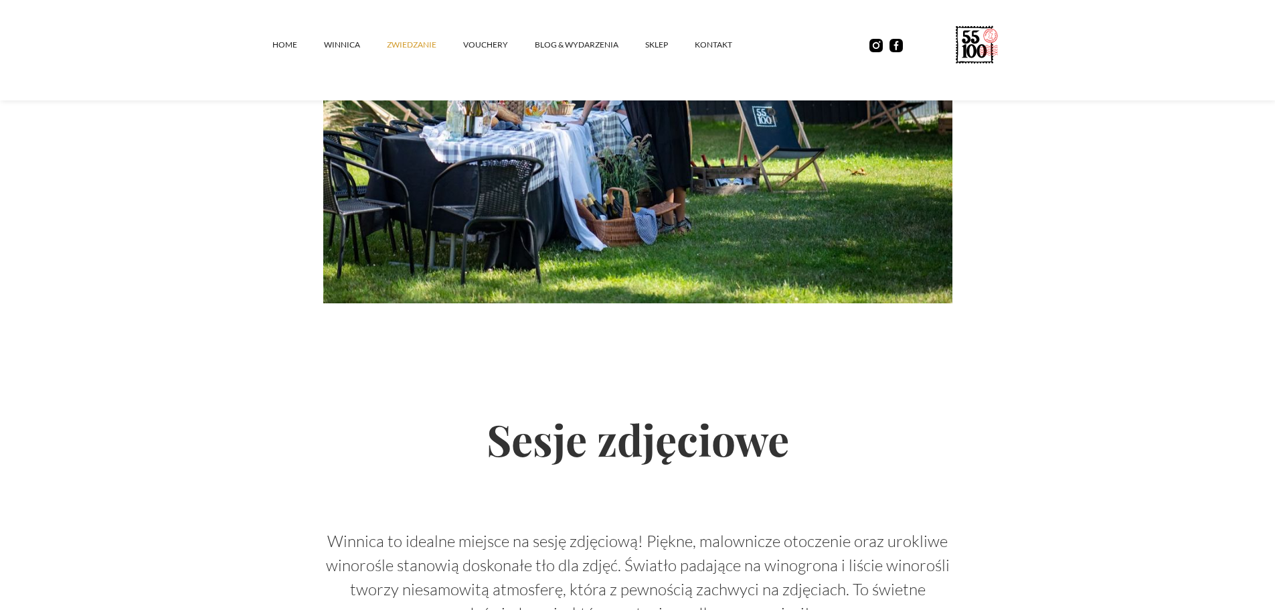
scroll to position [2317, 0]
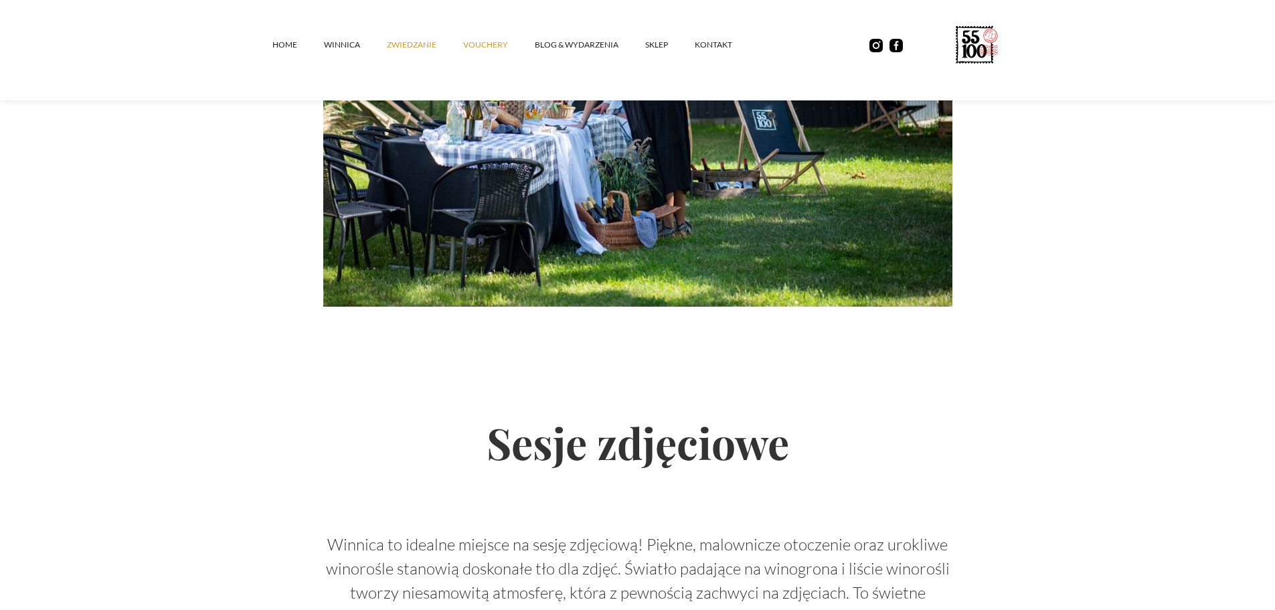
click at [478, 42] on link "vouchery" at bounding box center [499, 45] width 72 height 40
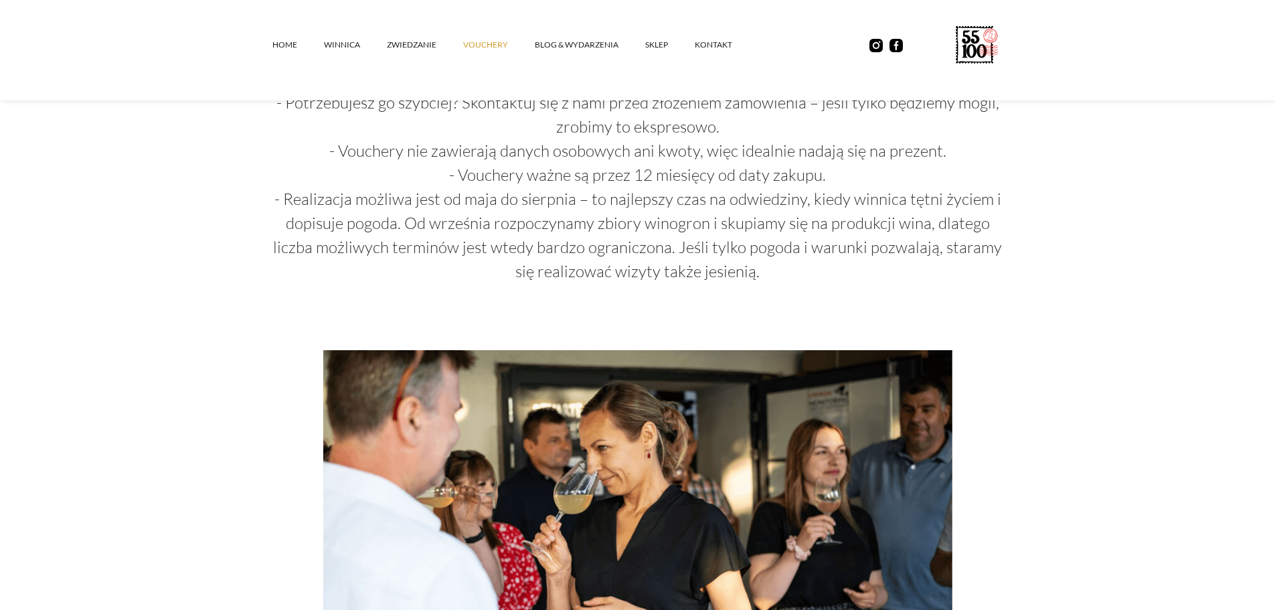
scroll to position [1405, 0]
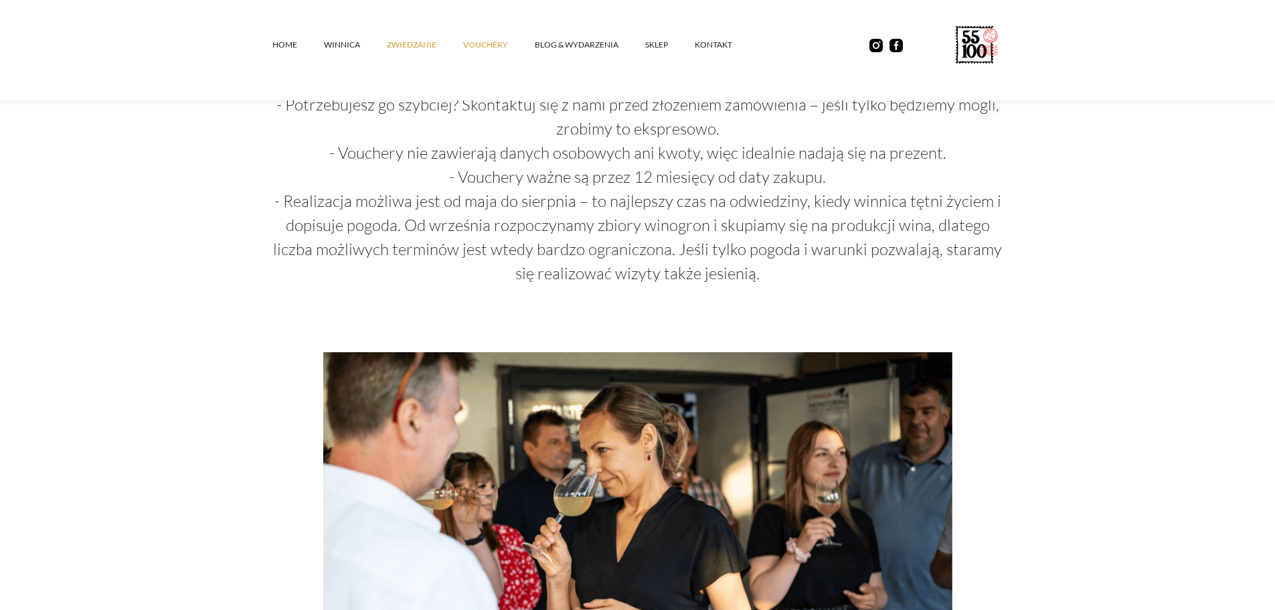
click at [403, 45] on link "ZWIEDZANIE" at bounding box center [425, 45] width 76 height 40
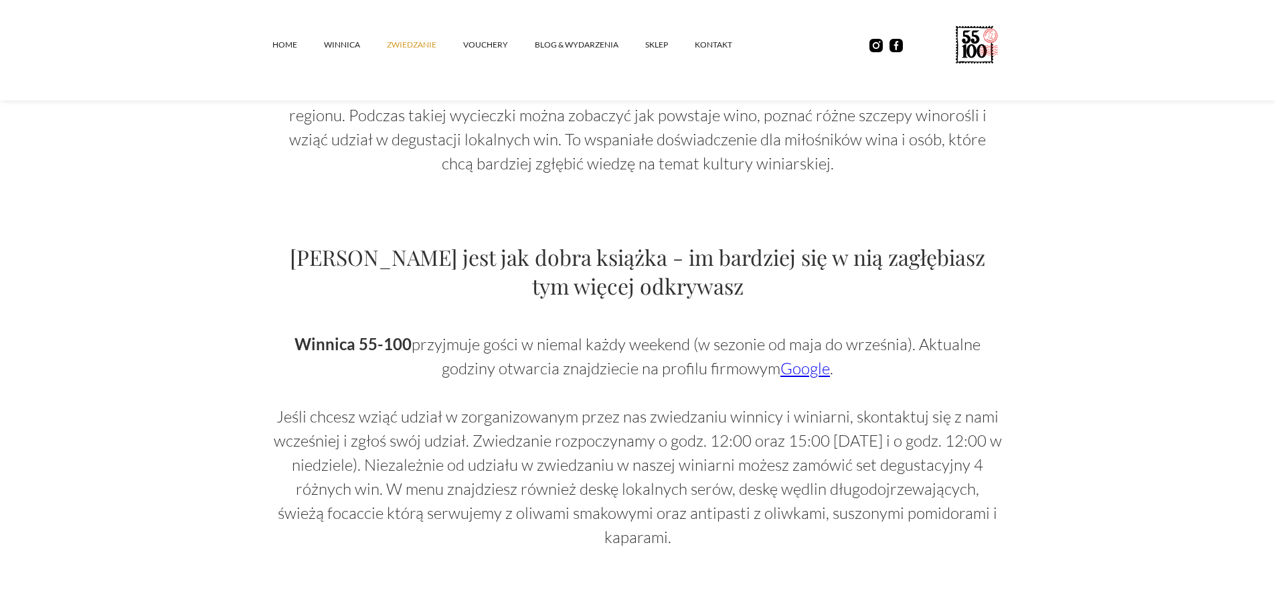
scroll to position [669, 0]
click at [797, 370] on link "Google" at bounding box center [805, 370] width 50 height 20
click at [335, 45] on link "winnica" at bounding box center [355, 45] width 63 height 40
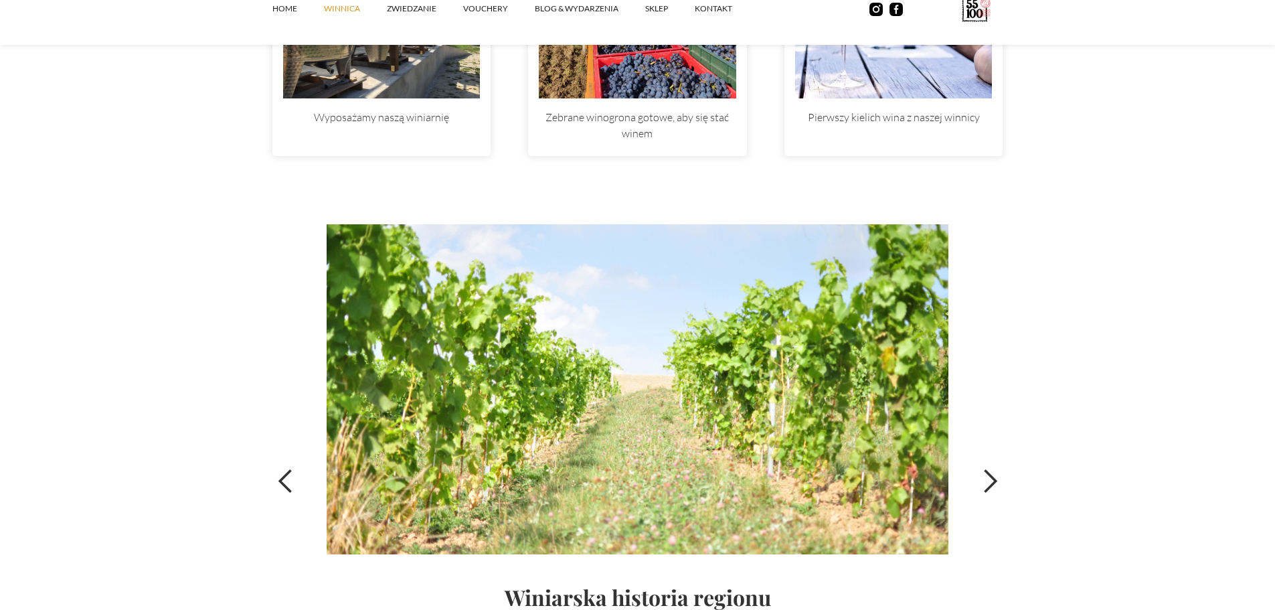
scroll to position [4483, 0]
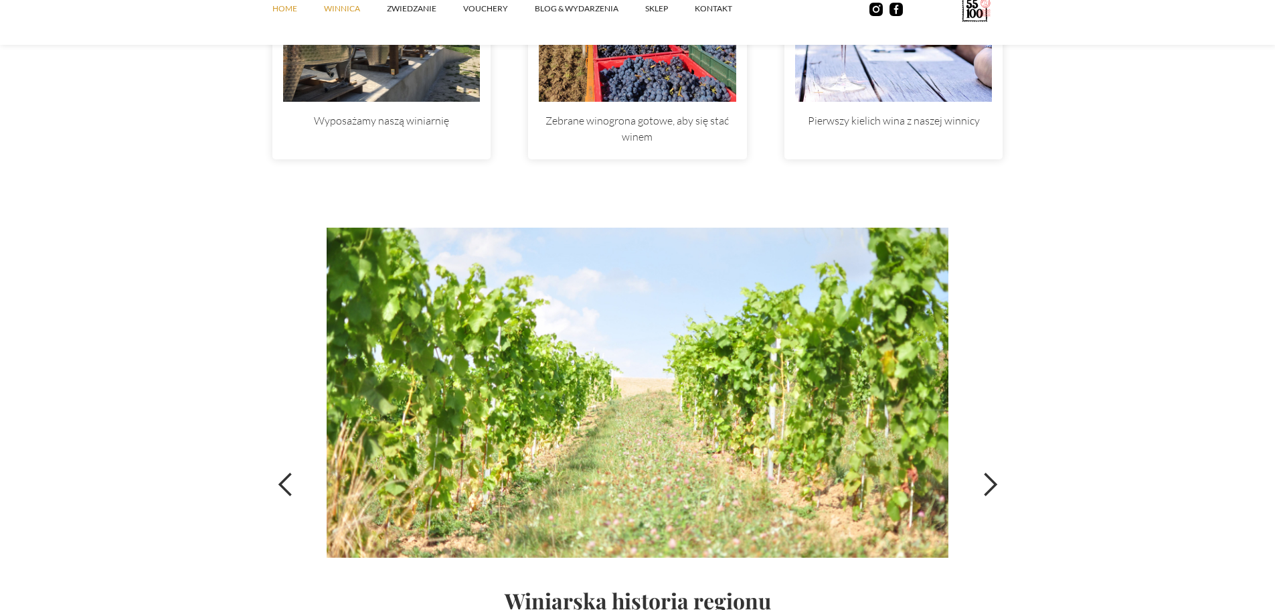
click at [286, 6] on link "Home" at bounding box center [298, 9] width 52 height 40
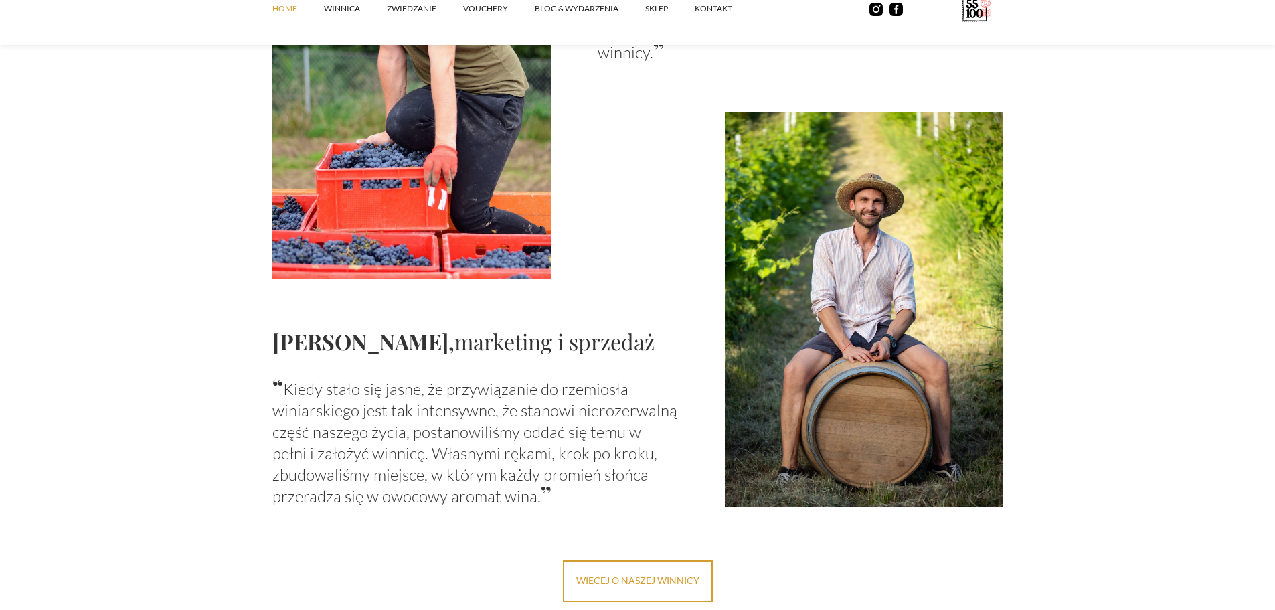
scroll to position [1405, 0]
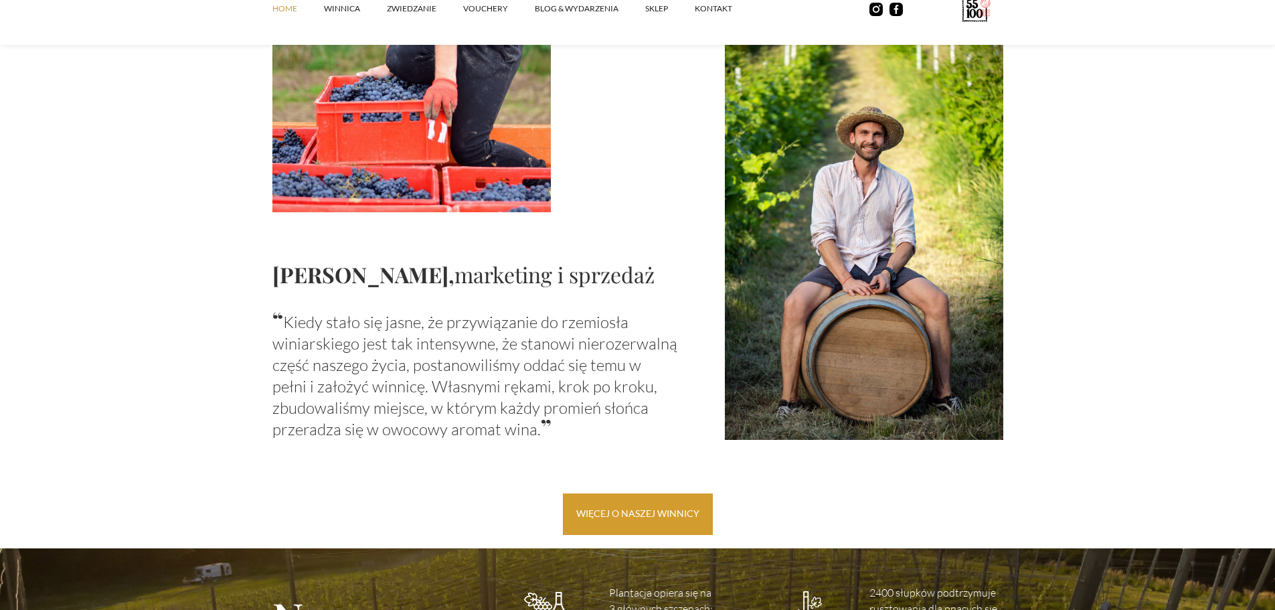
click at [604, 509] on link "więcej o naszej winnicy" at bounding box center [638, 513] width 150 height 41
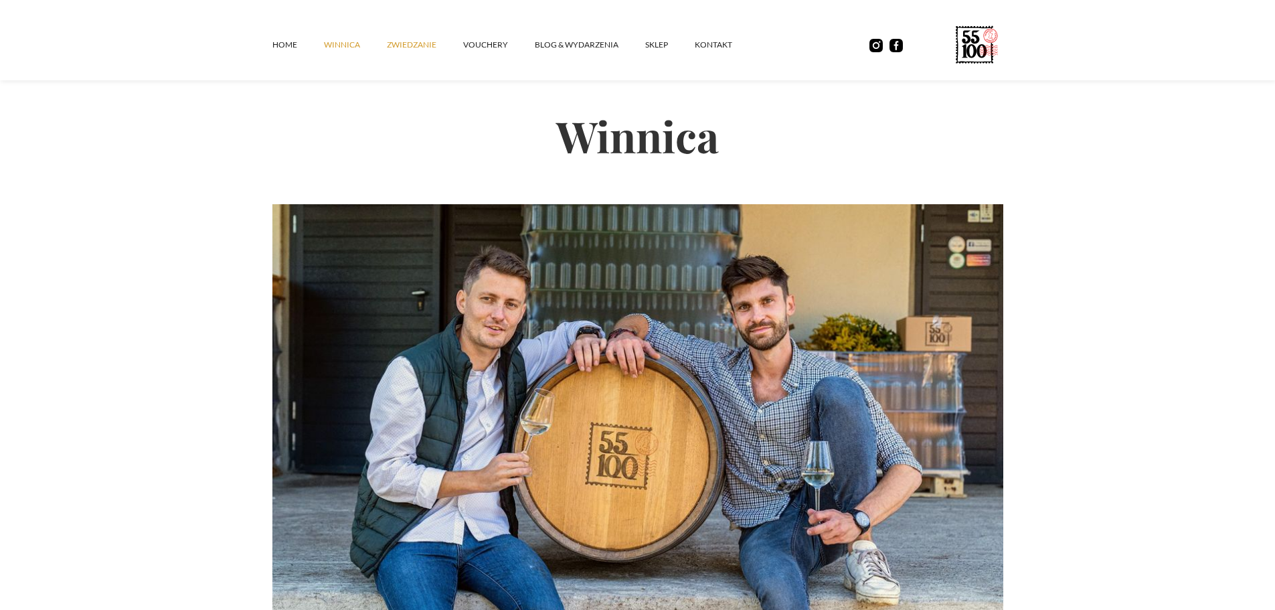
click at [401, 44] on link "ZWIEDZANIE" at bounding box center [425, 45] width 76 height 40
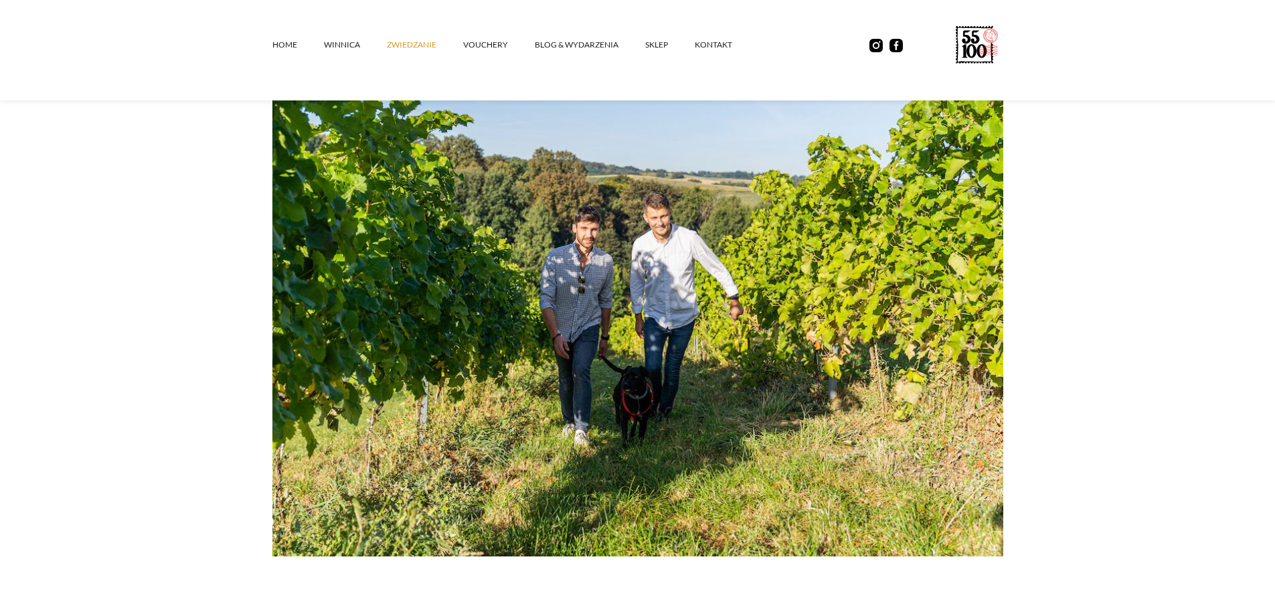
scroll to position [134, 0]
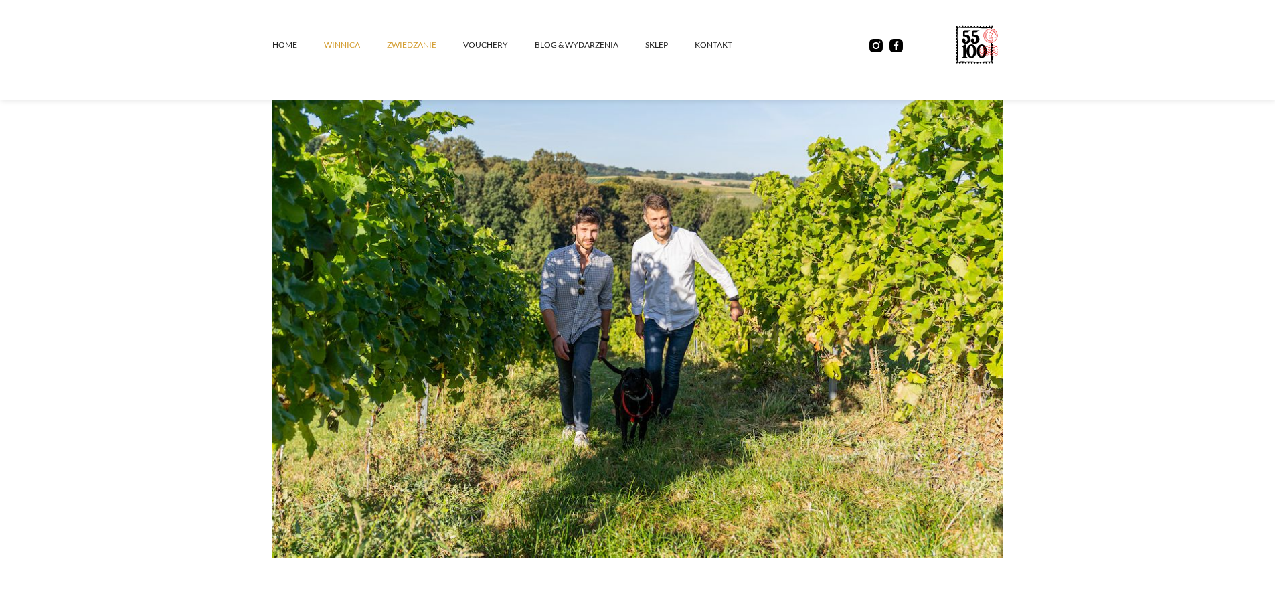
click at [344, 44] on link "winnica" at bounding box center [355, 45] width 63 height 40
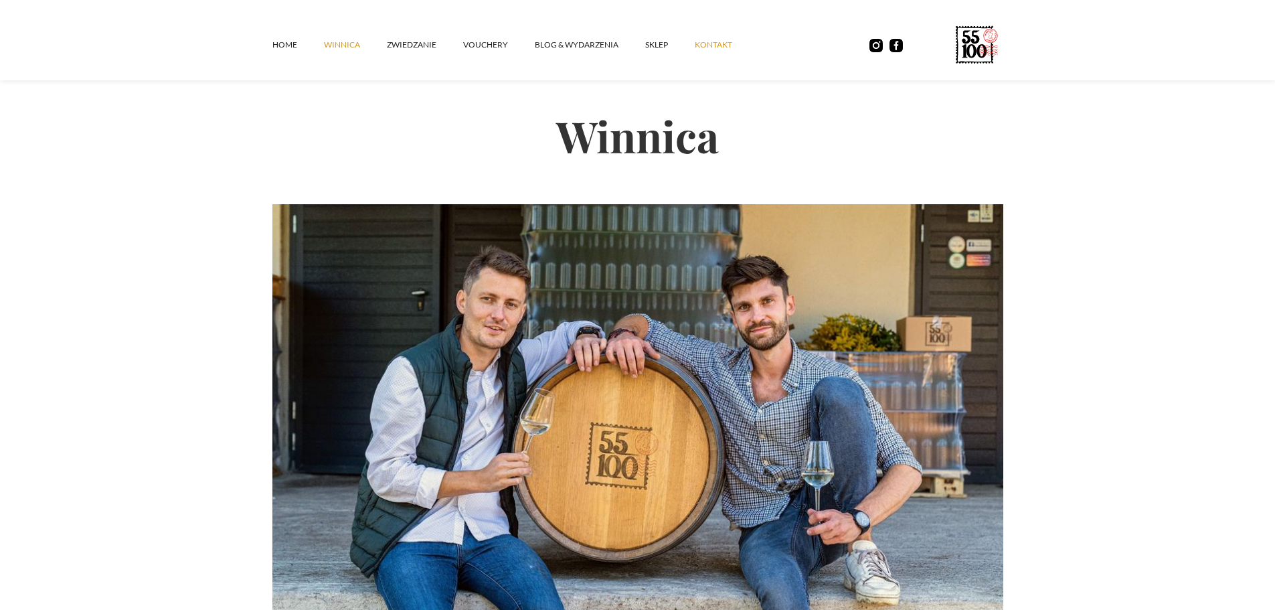
click at [715, 46] on link "kontakt" at bounding box center [727, 45] width 64 height 40
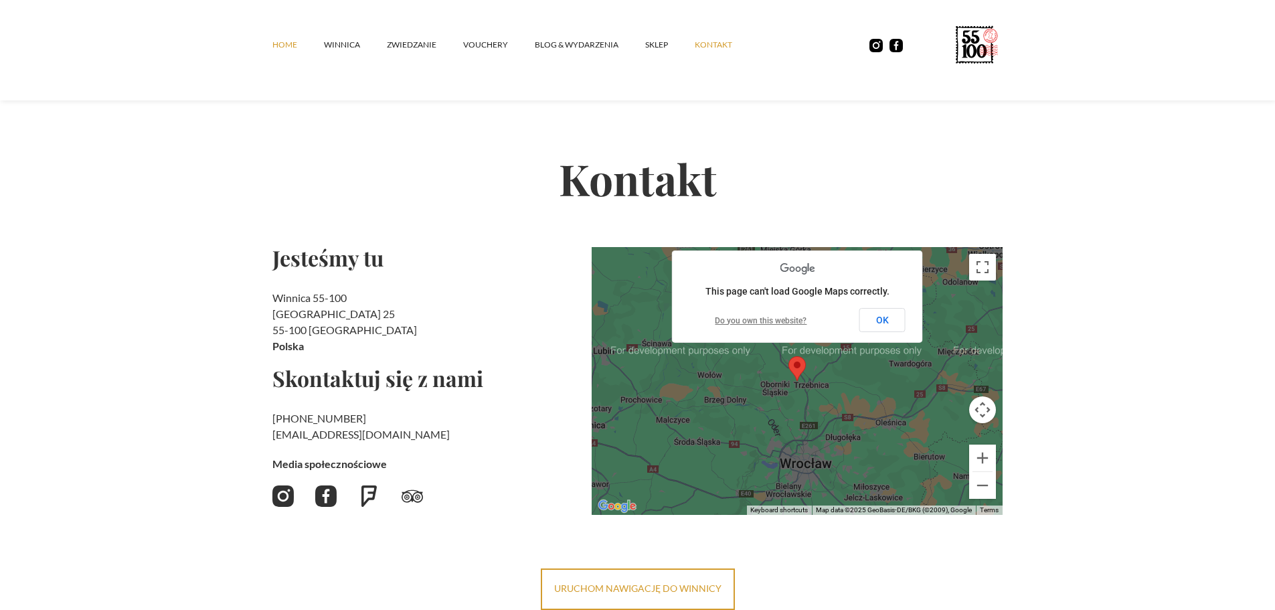
click at [282, 43] on link "Home" at bounding box center [298, 45] width 52 height 40
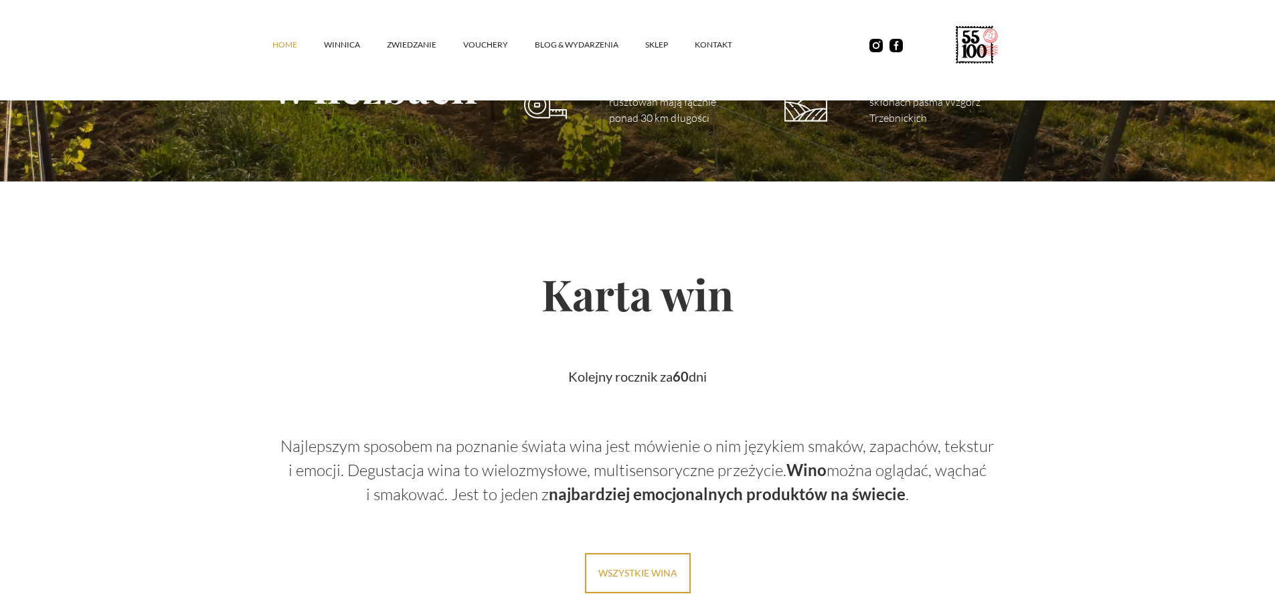
scroll to position [2007, 0]
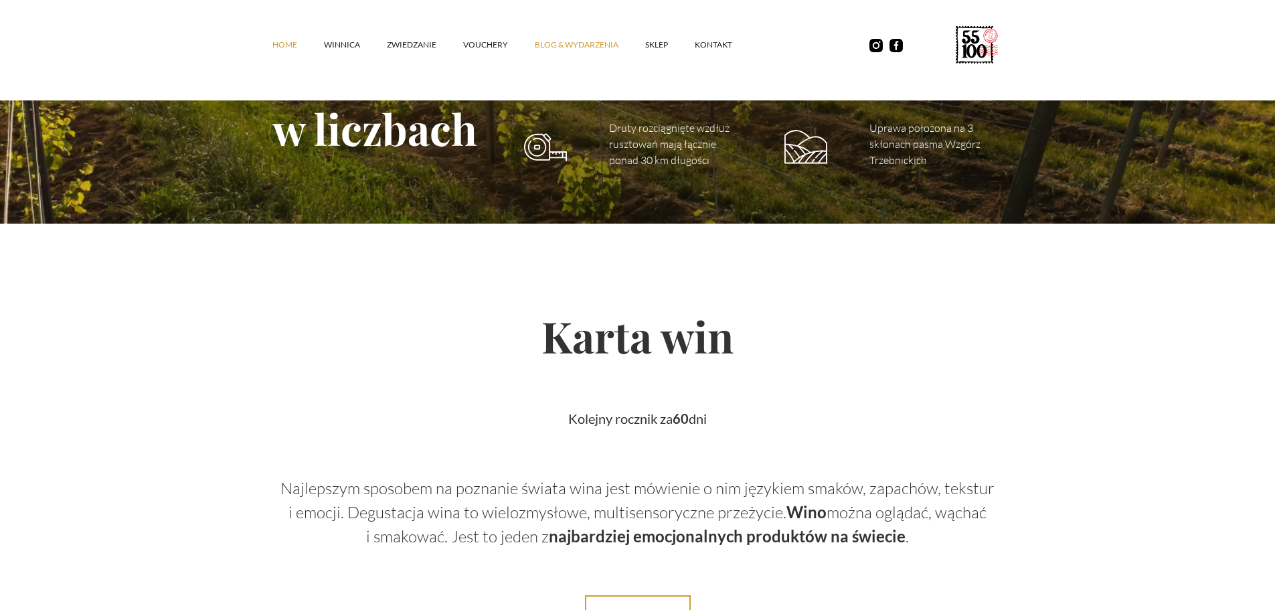
click at [587, 41] on link "Blog & Wydarzenia" at bounding box center [590, 45] width 110 height 40
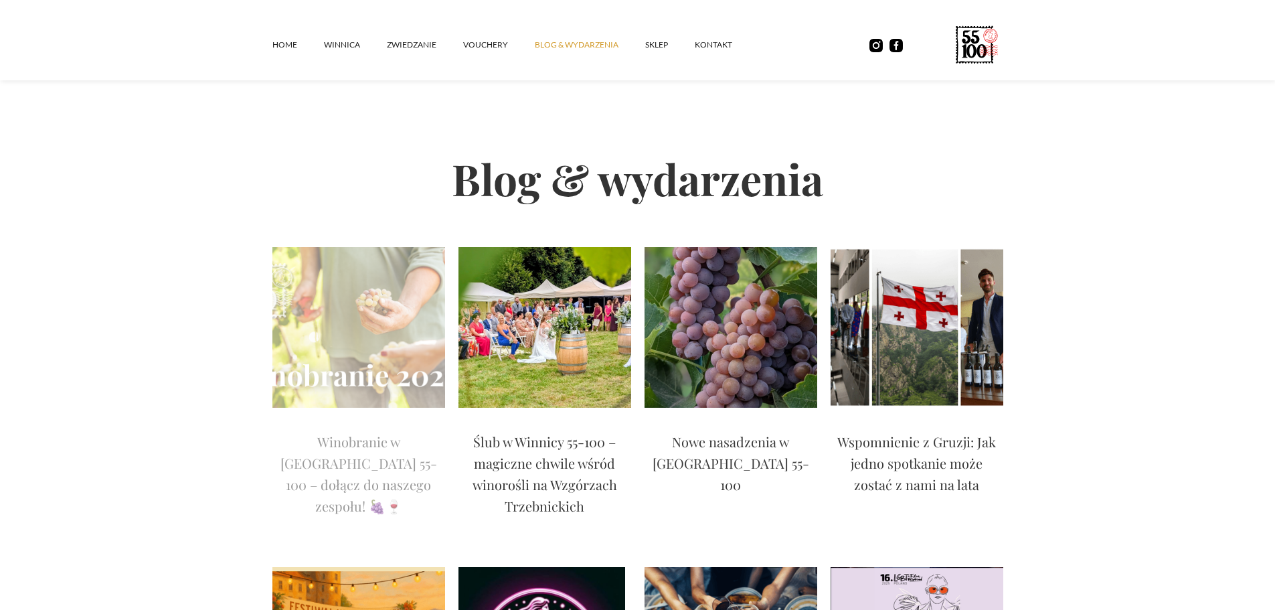
click at [351, 368] on img at bounding box center [358, 327] width 173 height 161
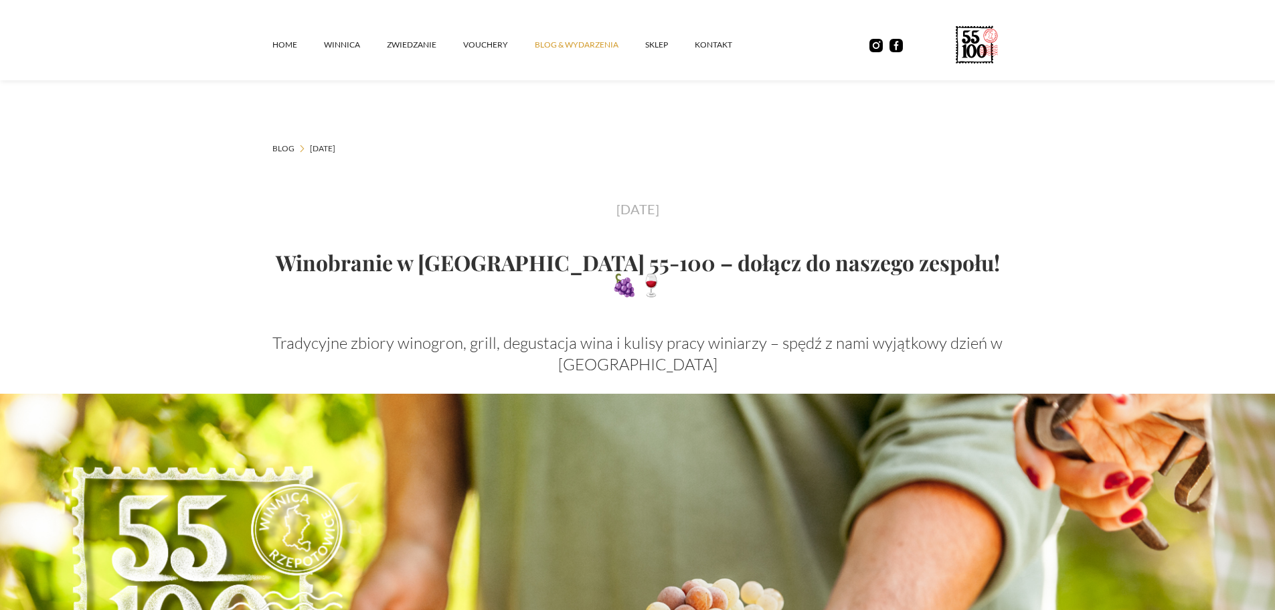
click at [552, 46] on link "Blog & Wydarzenia" at bounding box center [590, 45] width 110 height 40
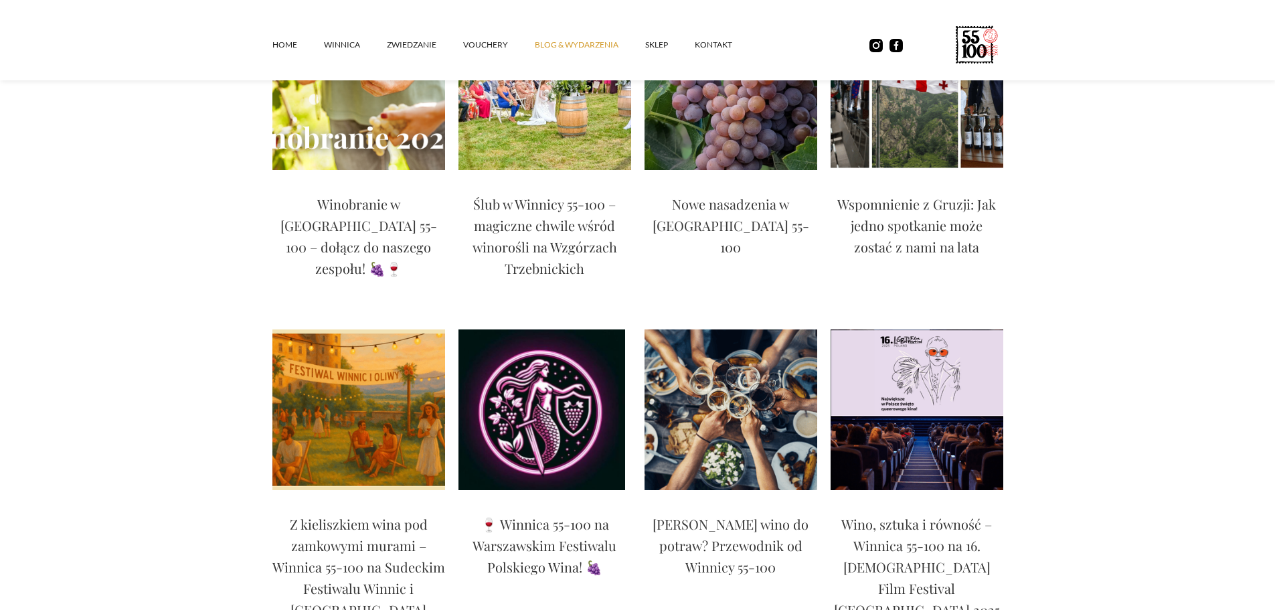
scroll to position [268, 0]
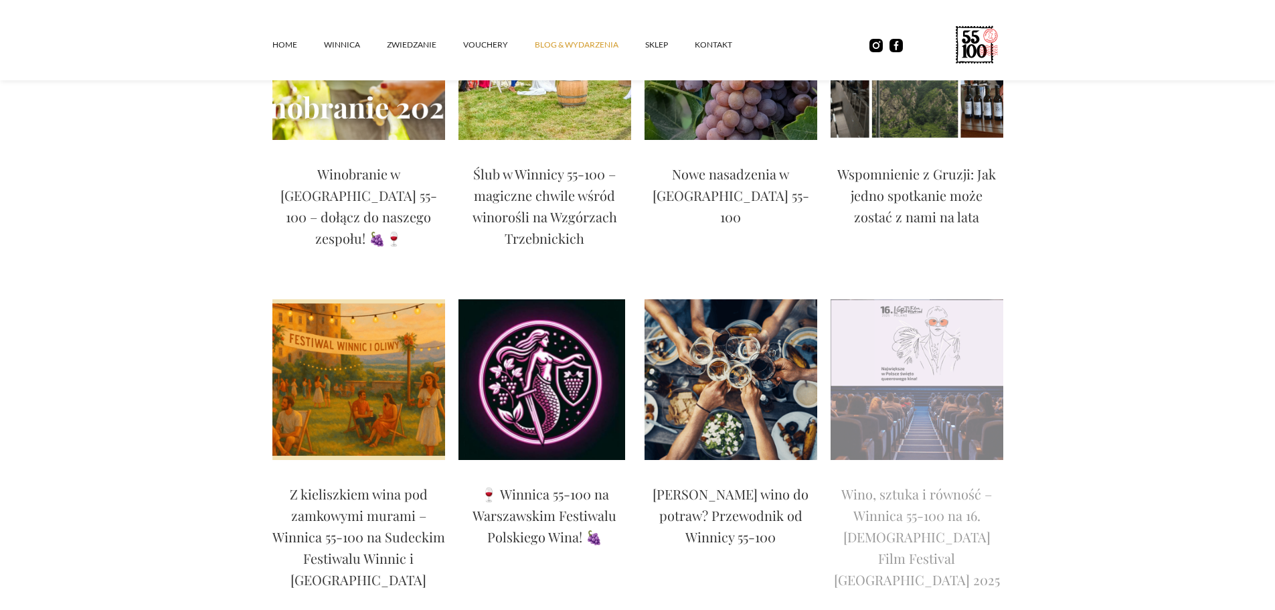
click at [906, 385] on img at bounding box center [916, 379] width 173 height 161
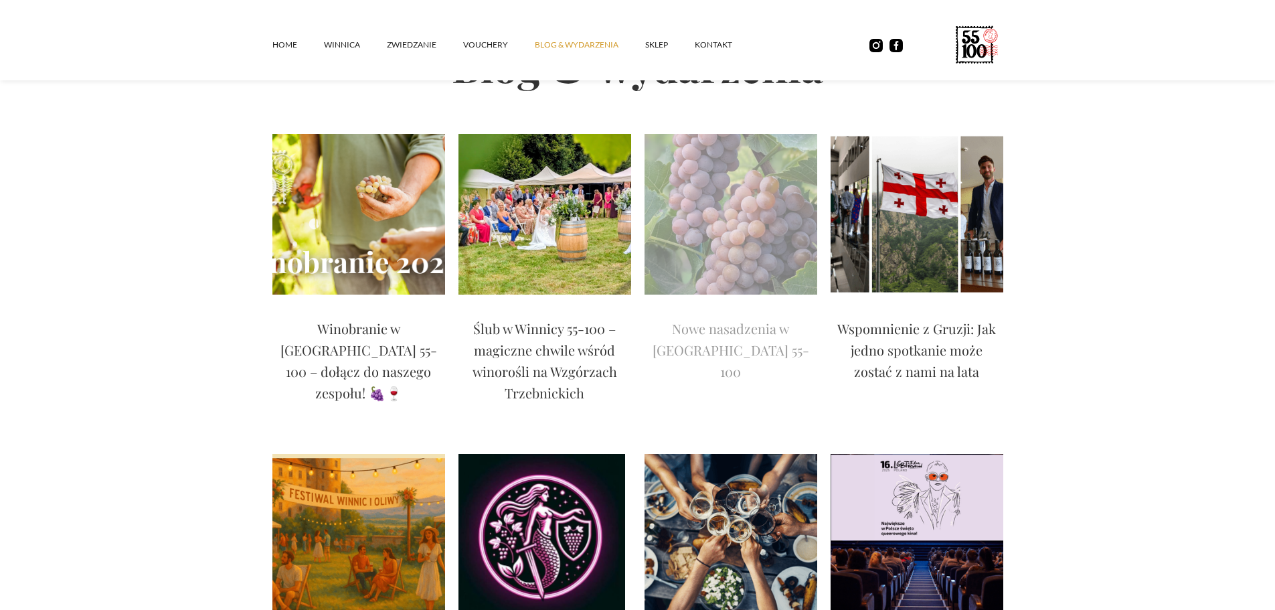
scroll to position [0, 0]
